Goal: Task Accomplishment & Management: Use online tool/utility

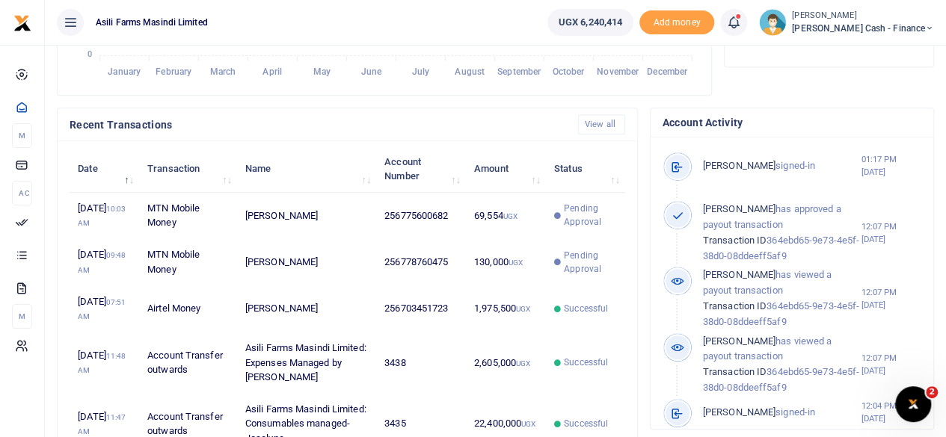
scroll to position [449, 0]
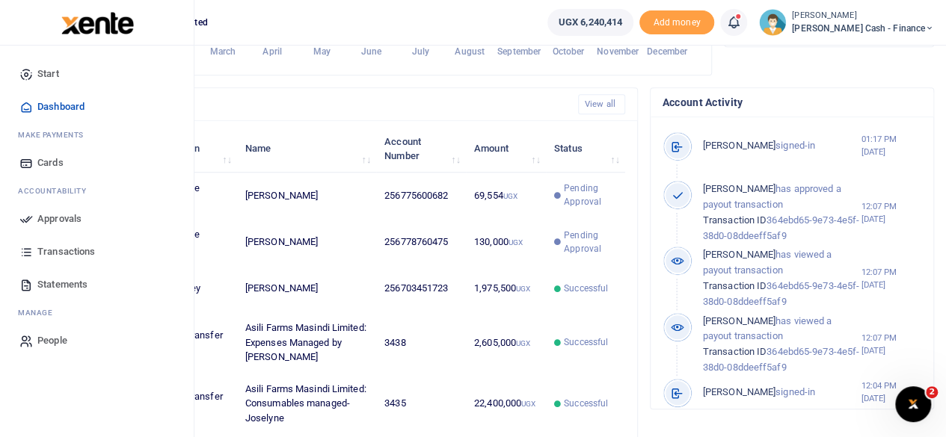
click at [56, 218] on span "Approvals" at bounding box center [59, 219] width 44 height 15
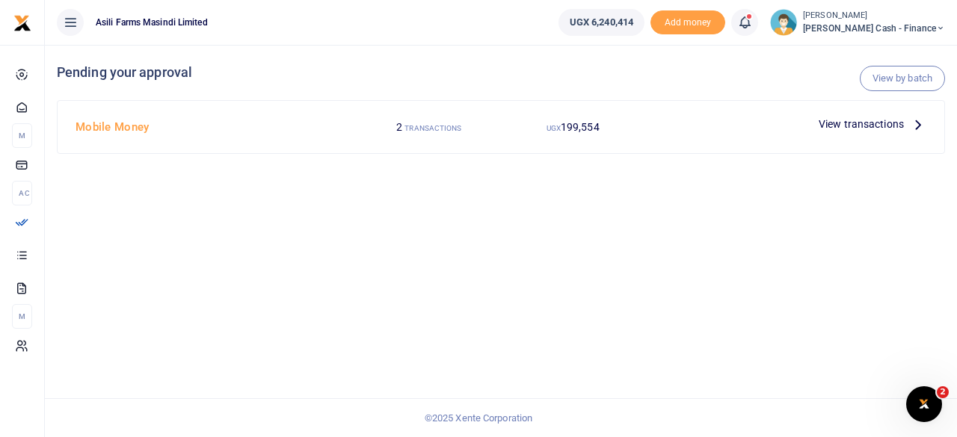
click at [914, 123] on icon at bounding box center [918, 124] width 16 height 16
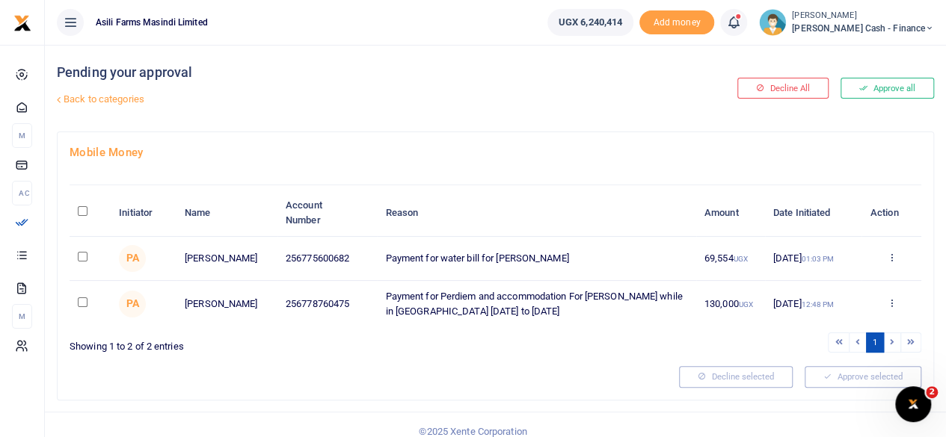
click at [82, 212] on input "\a \a : activate to sort column descending" at bounding box center [83, 211] width 10 height 10
checkbox input "true"
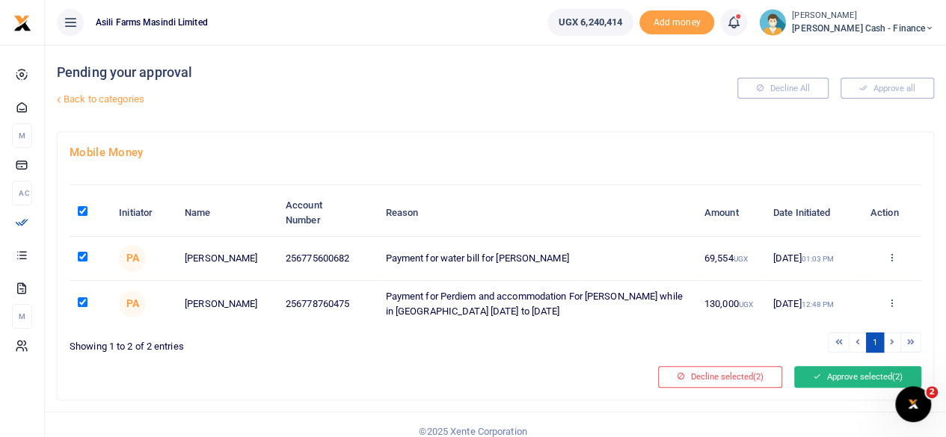
click at [827, 375] on button "Approve selected (2)" at bounding box center [857, 376] width 127 height 21
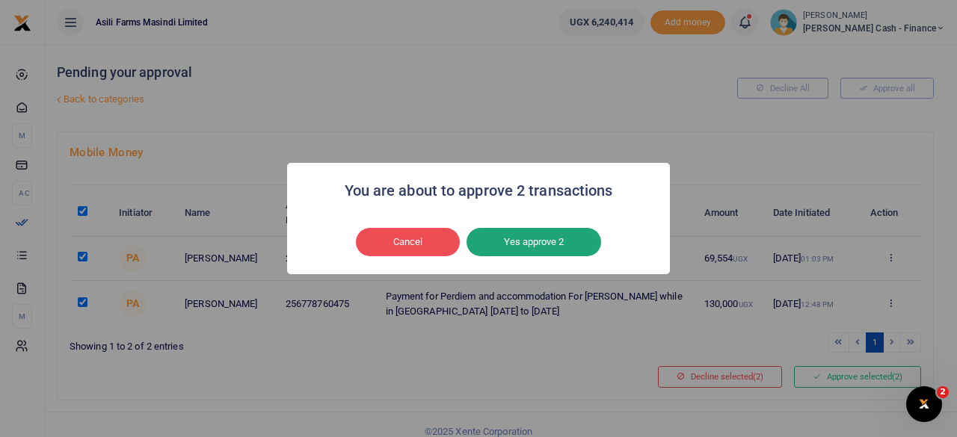
click at [516, 238] on button "Yes approve 2" at bounding box center [534, 242] width 135 height 28
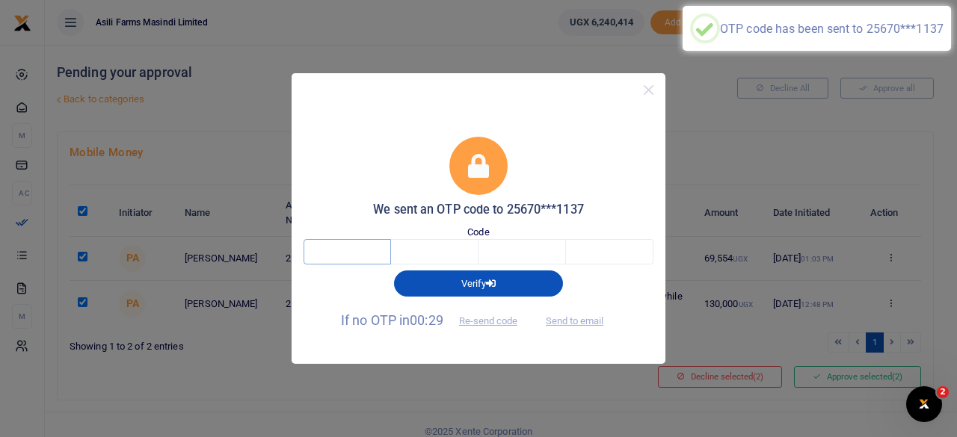
click at [354, 247] on input "text" at bounding box center [347, 251] width 87 height 25
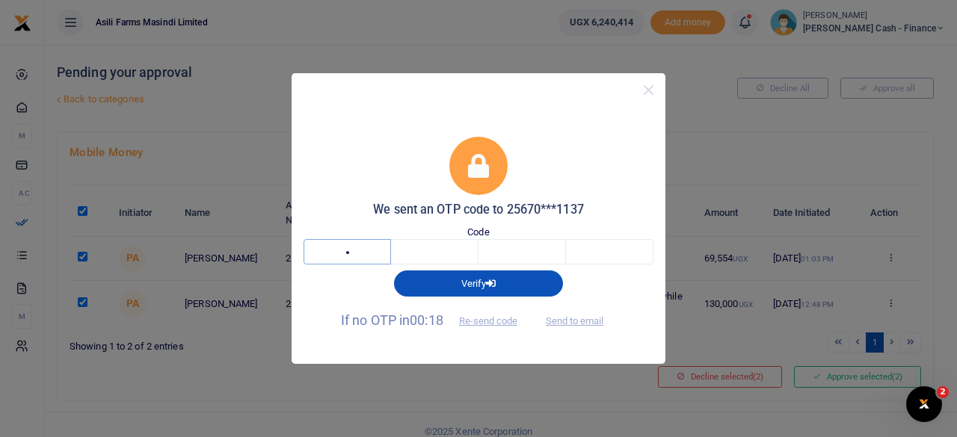
type input "4"
type input "0"
type input "3"
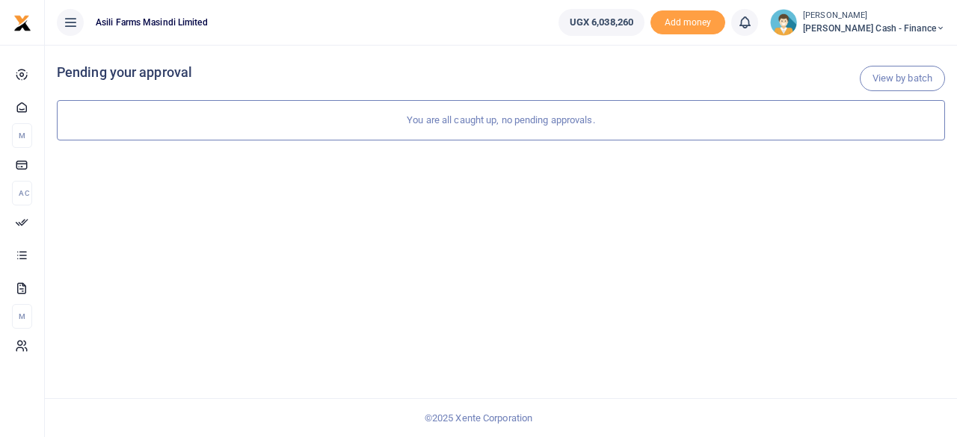
click at [947, 26] on li "[PERSON_NAME] [PERSON_NAME] Cash - Finance Switch accounts My profile Help Cent…" at bounding box center [857, 22] width 187 height 27
click at [941, 28] on icon at bounding box center [940, 28] width 9 height 10
click at [886, 133] on link "Logout" at bounding box center [838, 136] width 118 height 21
